Goal: Task Accomplishment & Management: Manage account settings

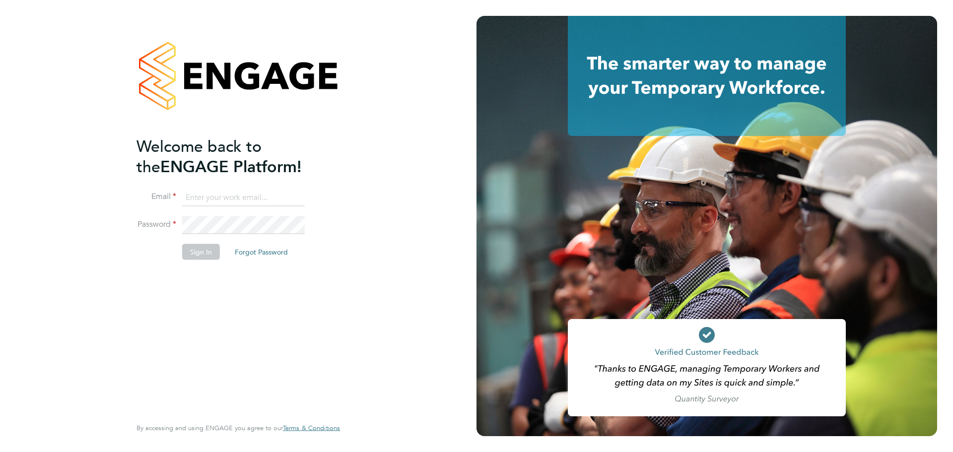
type input "[PERSON_NAME][EMAIL_ADDRESS][PERSON_NAME][DOMAIN_NAME]"
click at [349, 246] on div "Welcome back to the ENGAGE Platform! Email [PERSON_NAME][EMAIL_ADDRESS][PERSON_…" at bounding box center [238, 226] width 243 height 452
click at [201, 248] on button "Sign In" at bounding box center [201, 252] width 38 height 16
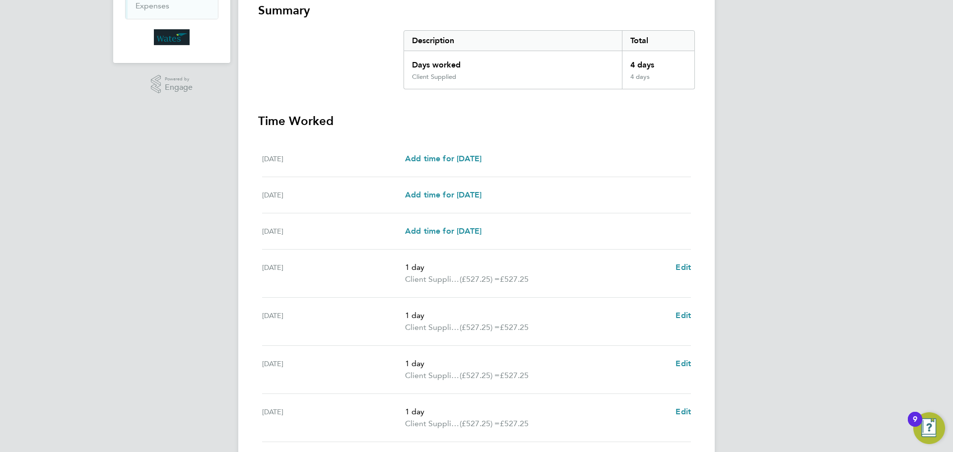
scroll to position [261, 0]
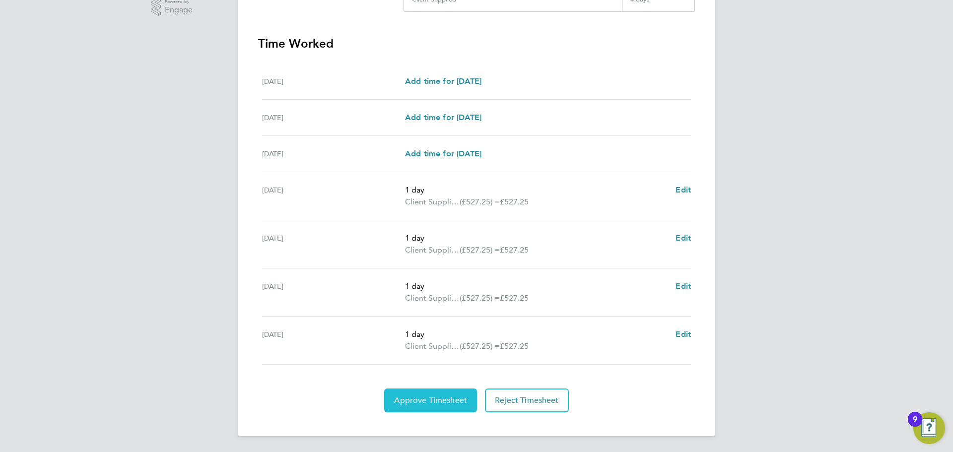
click at [430, 397] on span "Approve Timesheet" at bounding box center [430, 401] width 73 height 10
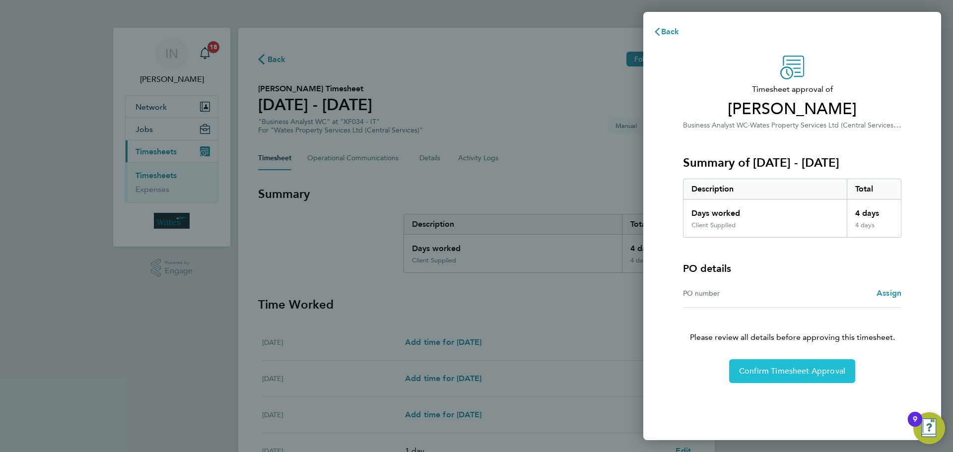
click at [811, 369] on span "Confirm Timesheet Approval" at bounding box center [792, 371] width 106 height 10
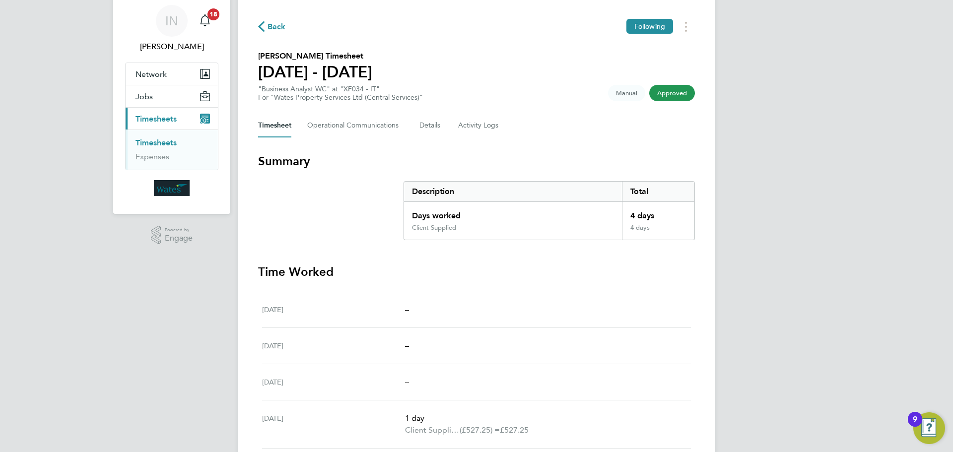
scroll to position [50, 0]
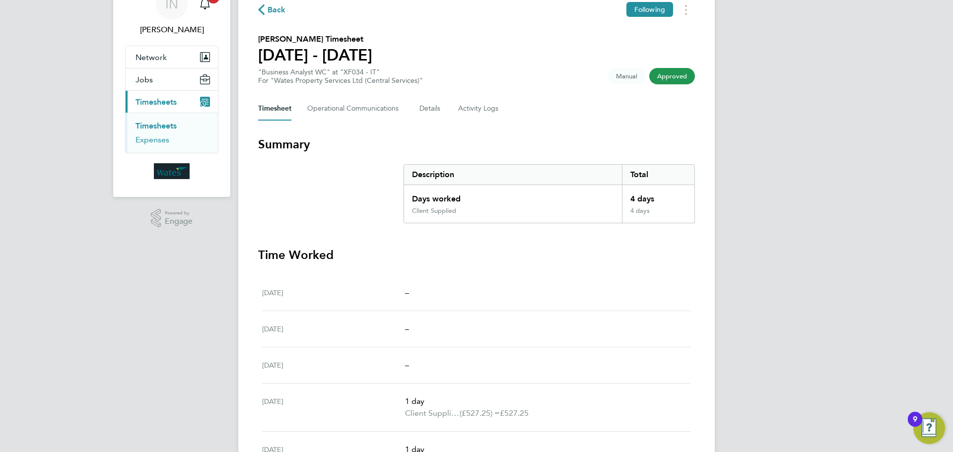
click at [151, 136] on link "Expenses" at bounding box center [152, 139] width 34 height 9
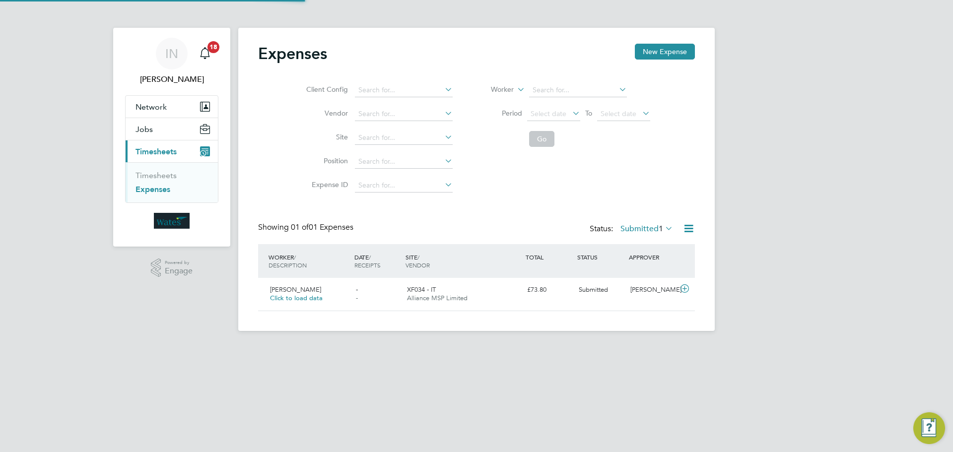
scroll to position [25, 121]
click at [307, 297] on span "Click to load data" at bounding box center [296, 298] width 53 height 8
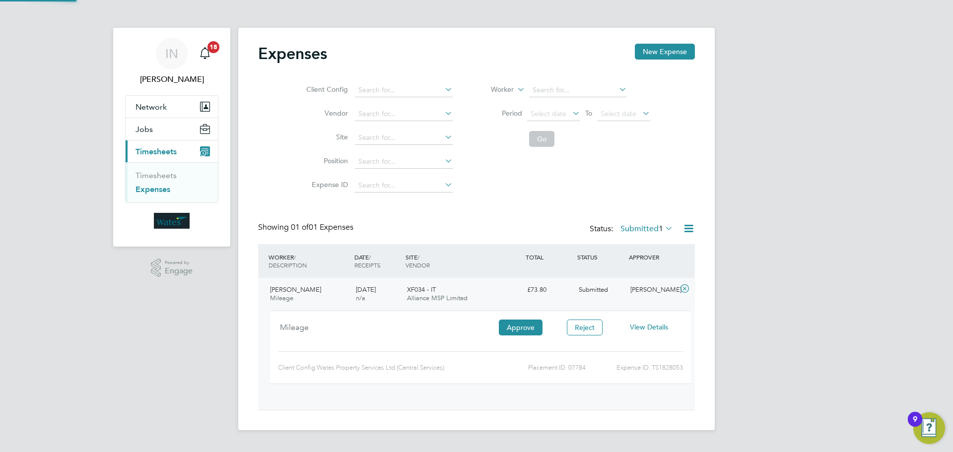
scroll to position [16, 179]
click at [376, 292] on span "24 Sep 2025" at bounding box center [366, 289] width 20 height 8
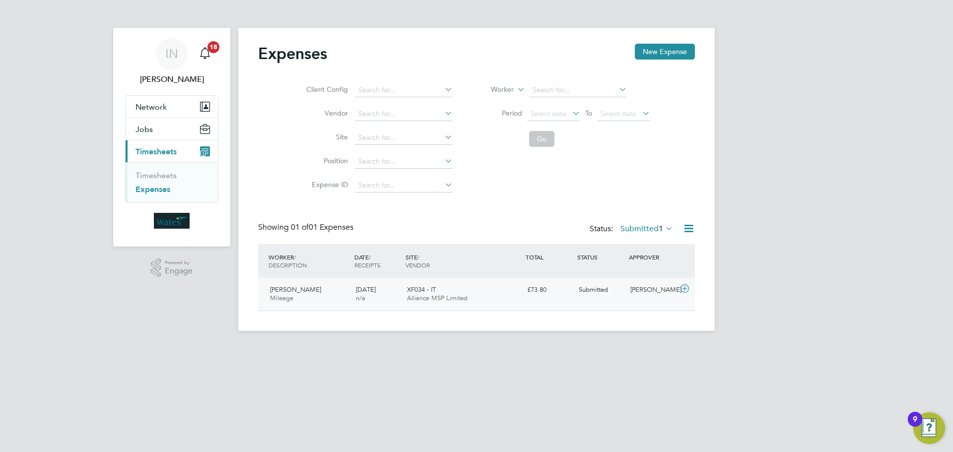
click at [376, 295] on div "24 Sep 2025 n/a" at bounding box center [378, 294] width 52 height 25
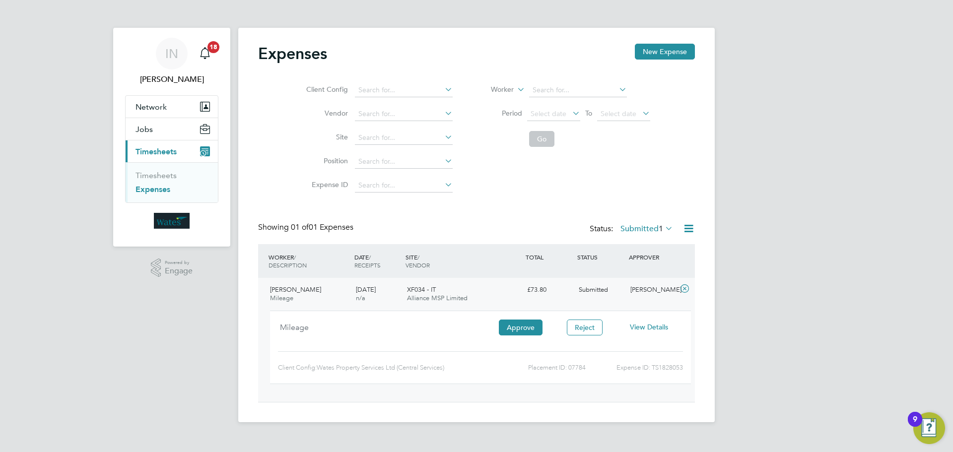
click at [347, 332] on div "Mileage" at bounding box center [384, 331] width 208 height 24
click at [650, 324] on span "View Details" at bounding box center [649, 327] width 38 height 9
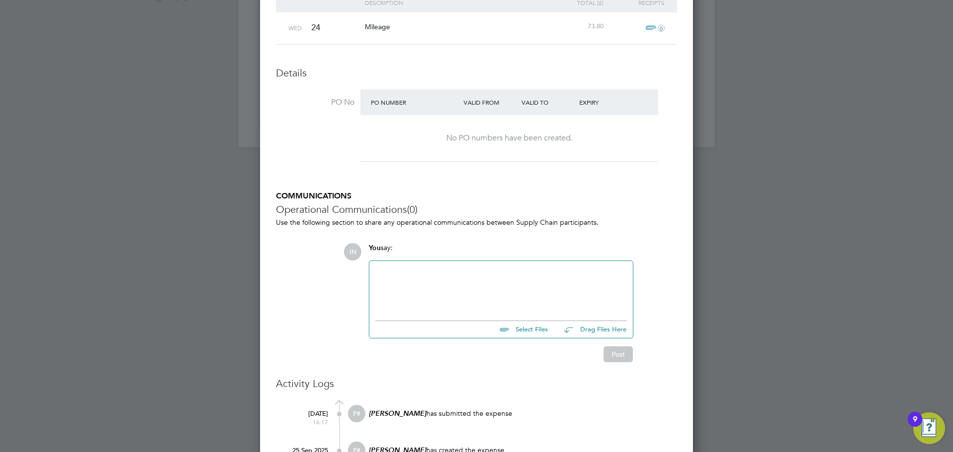
scroll to position [310, 0]
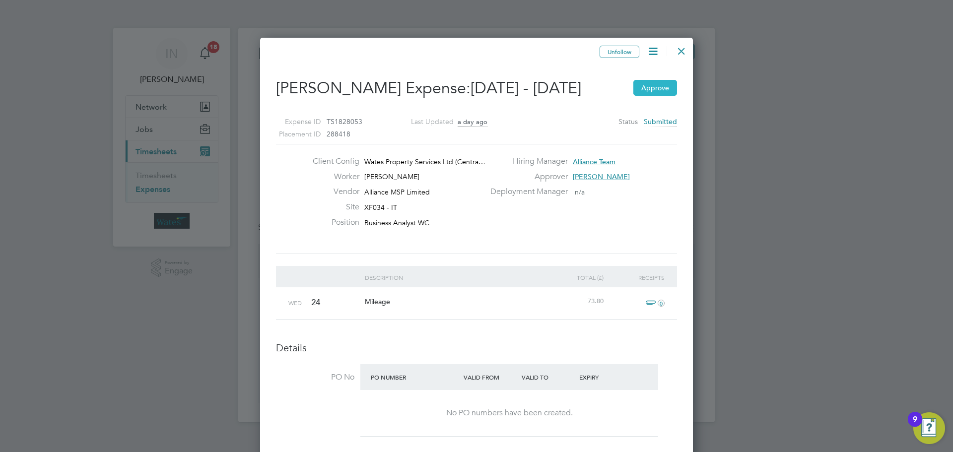
click at [654, 92] on button "Approve" at bounding box center [655, 88] width 44 height 16
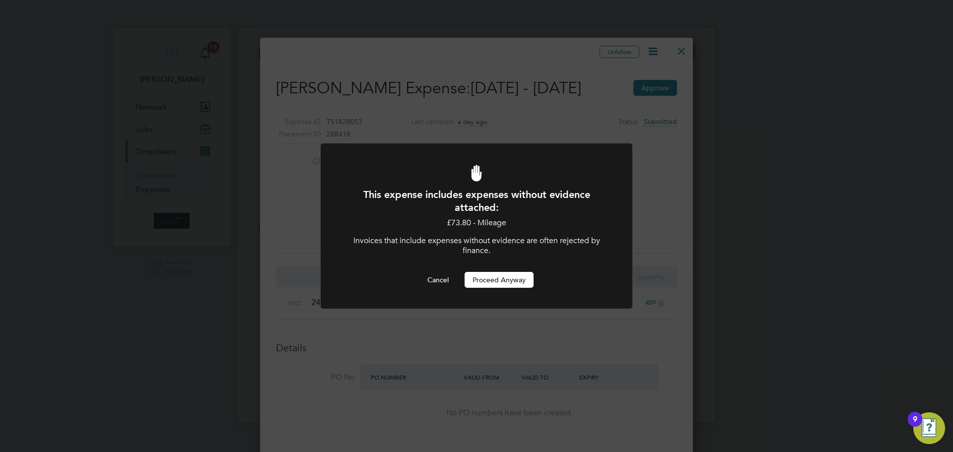
click at [513, 280] on button "Proceed Anyway" at bounding box center [499, 280] width 69 height 16
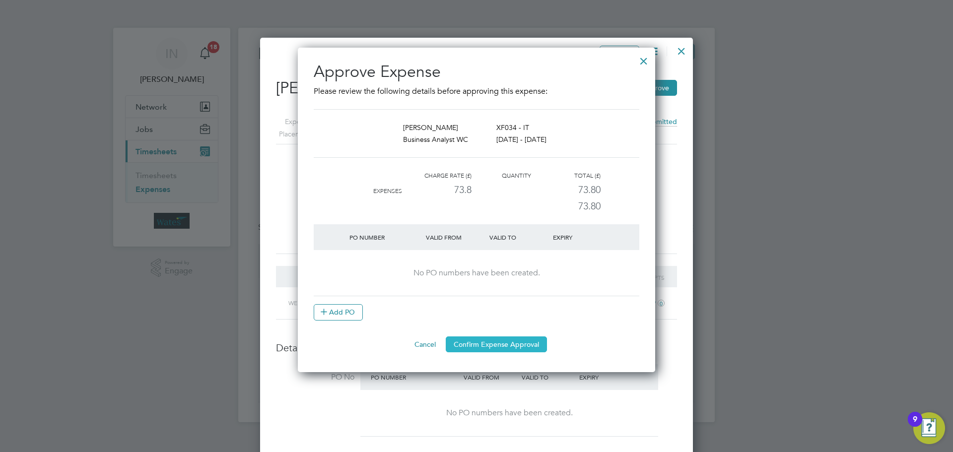
click at [489, 344] on button "Confirm Expense Approval" at bounding box center [496, 344] width 101 height 16
